Goal: Task Accomplishment & Management: Manage account settings

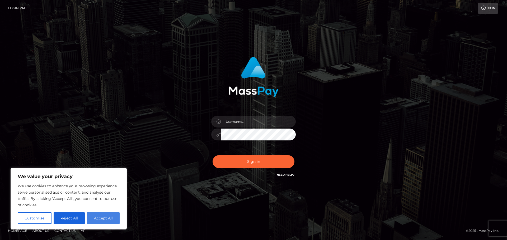
click at [106, 216] on button "Accept All" at bounding box center [103, 219] width 33 height 12
checkbox input "true"
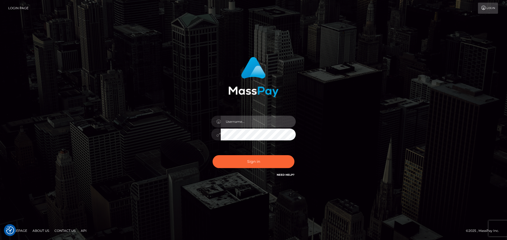
click at [254, 124] on input "text" at bounding box center [258, 122] width 75 height 12
type input "[PERSON_NAME][EMAIL_ADDRESS][PERSON_NAME][DOMAIN_NAME]"
click at [212, 155] on button "Sign in" at bounding box center [253, 161] width 82 height 13
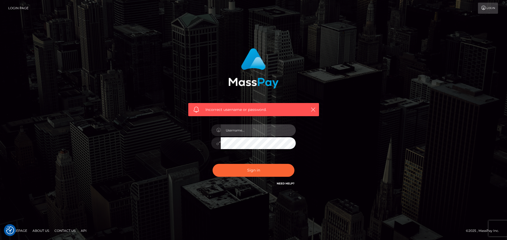
click at [249, 132] on input "text" at bounding box center [258, 131] width 75 height 12
type input "bhaines@johnnyseeds.com"
click at [212, 164] on button "Sign in" at bounding box center [253, 170] width 82 height 13
click at [250, 133] on input "text" at bounding box center [258, 131] width 75 height 12
type input "bhaines"
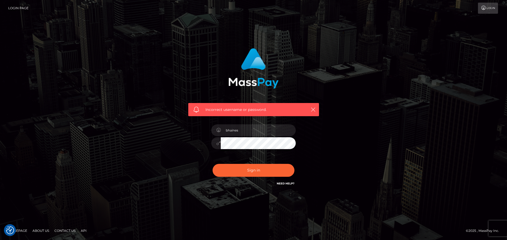
click at [331, 132] on div "Incorrect username or password. bhaines" at bounding box center [253, 120] width 301 height 152
click at [212, 164] on button "Sign in" at bounding box center [253, 170] width 82 height 13
